Goal: Information Seeking & Learning: Learn about a topic

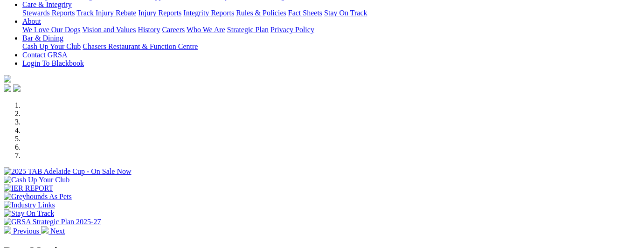
scroll to position [280, 0]
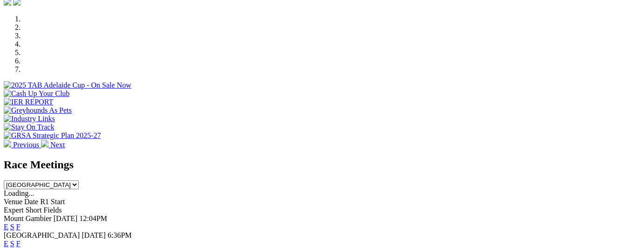
click at [21, 240] on link "F" at bounding box center [18, 244] width 4 height 8
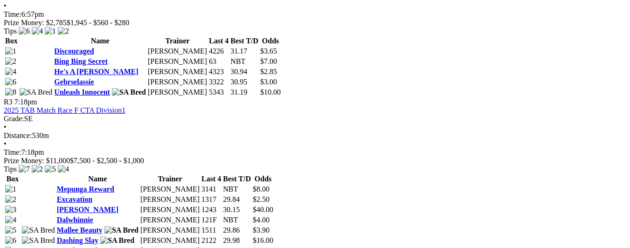
scroll to position [699, 0]
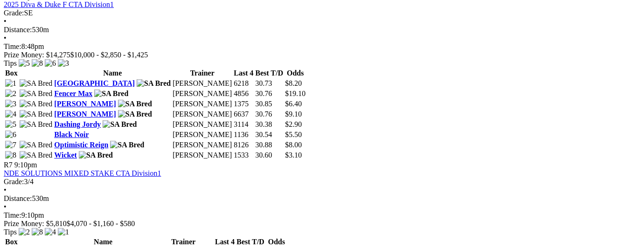
scroll to position [1444, 0]
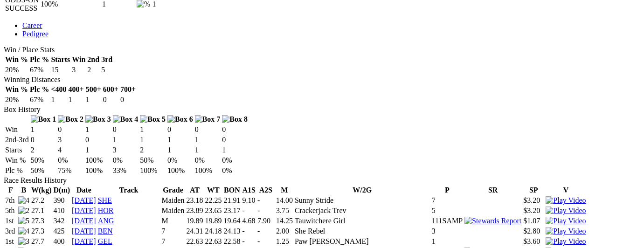
scroll to position [513, 0]
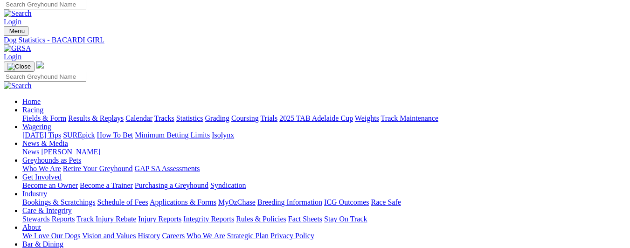
scroll to position [0, 0]
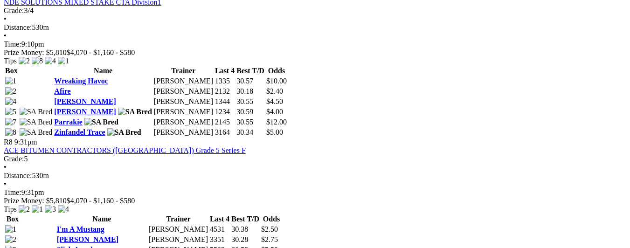
scroll to position [1471, 0]
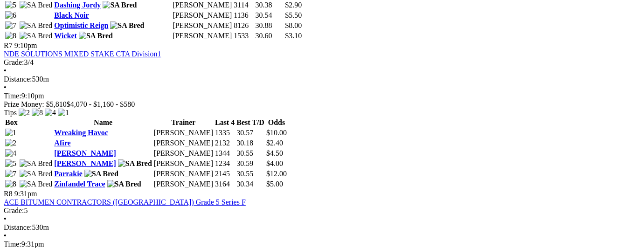
scroll to position [1471, 0]
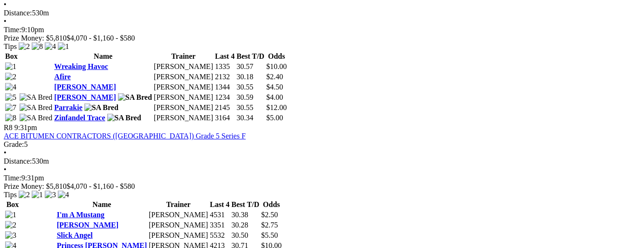
scroll to position [1491, 0]
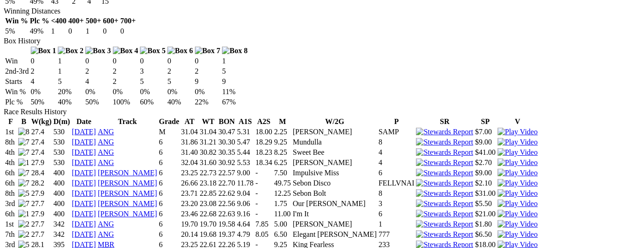
scroll to position [559, 0]
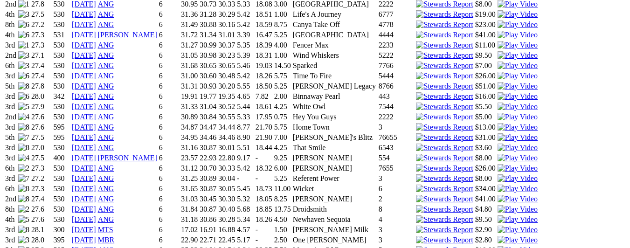
scroll to position [839, 0]
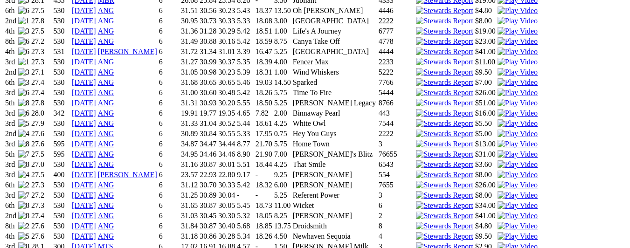
click at [497, 232] on img at bounding box center [517, 236] width 40 height 8
